Goal: Find specific page/section: Find specific page/section

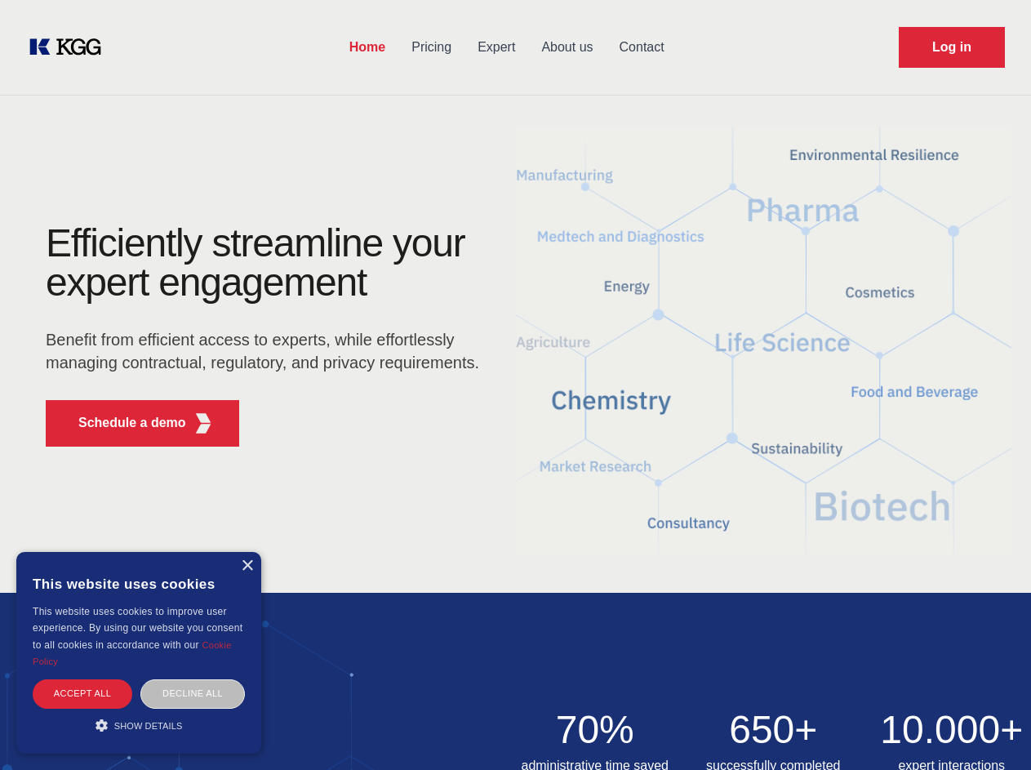
click at [515, 385] on div "Efficiently streamline your expert engagement Benefit from efficient access to …" at bounding box center [268, 342] width 496 height 236
click at [122, 423] on p "Schedule a demo" at bounding box center [132, 423] width 108 height 20
click at [247, 566] on div "× This website uses cookies This website uses cookies to improve user experienc…" at bounding box center [138, 653] width 245 height 202
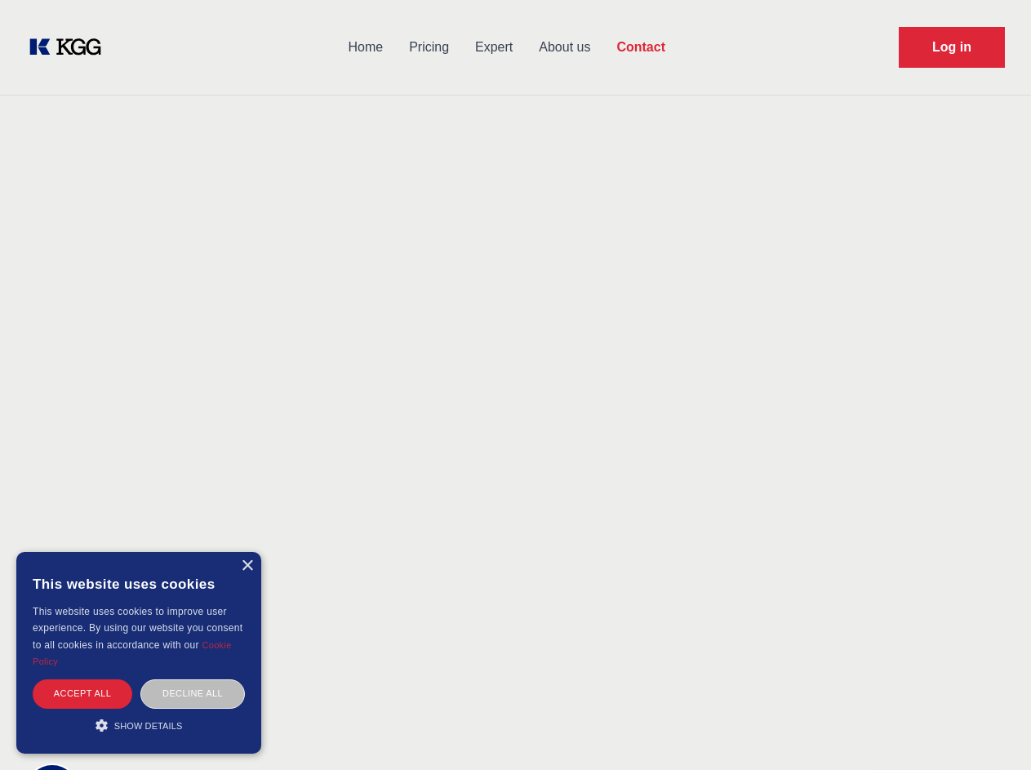
click at [82, 693] on div "Accept all" at bounding box center [83, 693] width 100 height 29
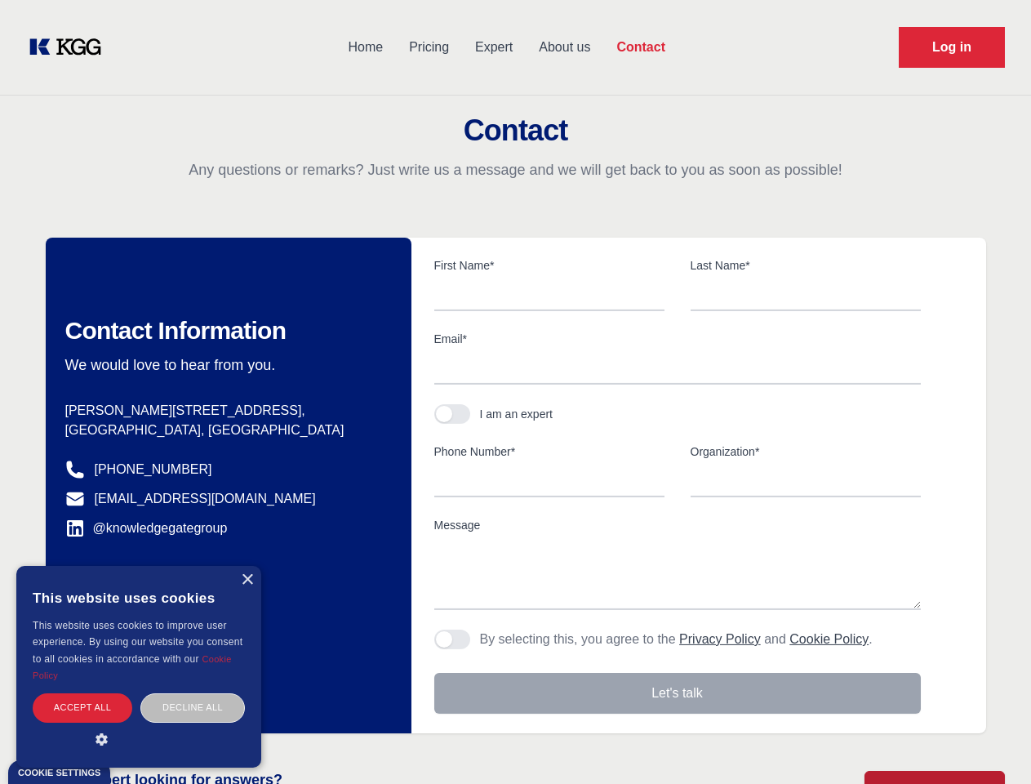
click at [193, 693] on div "Decline all" at bounding box center [192, 707] width 105 height 29
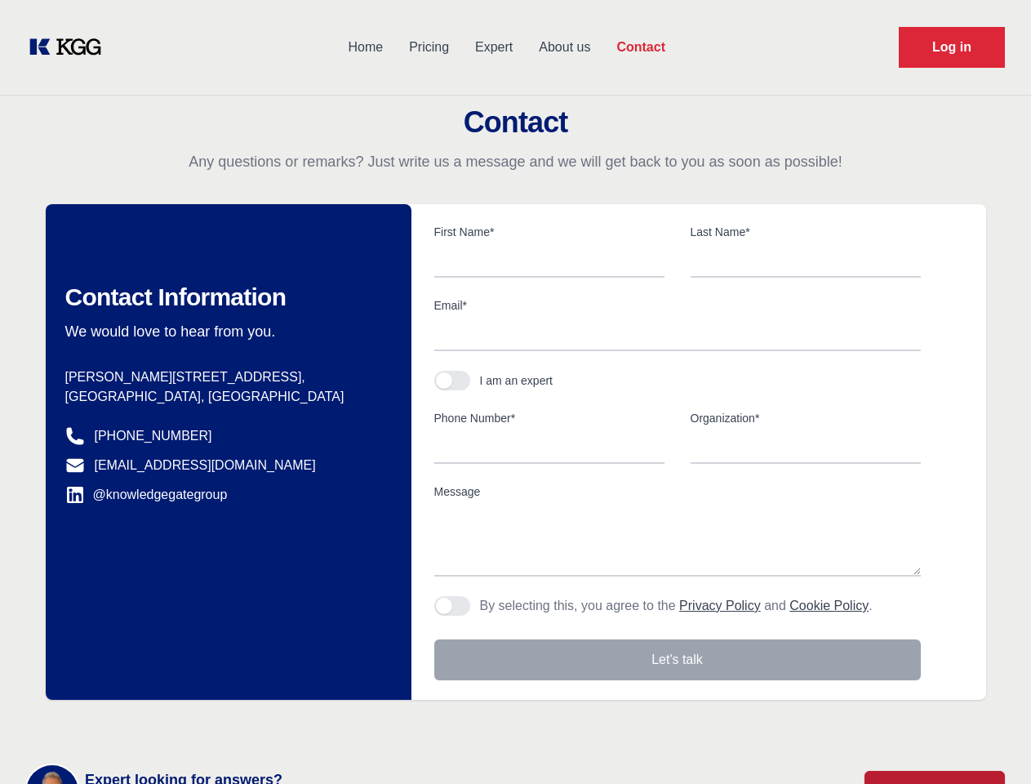
click at [139, 725] on main "Contact Any questions or remarks? Just write us a message and we will get back …" at bounding box center [515, 425] width 1031 height 850
